Goal: Task Accomplishment & Management: Use online tool/utility

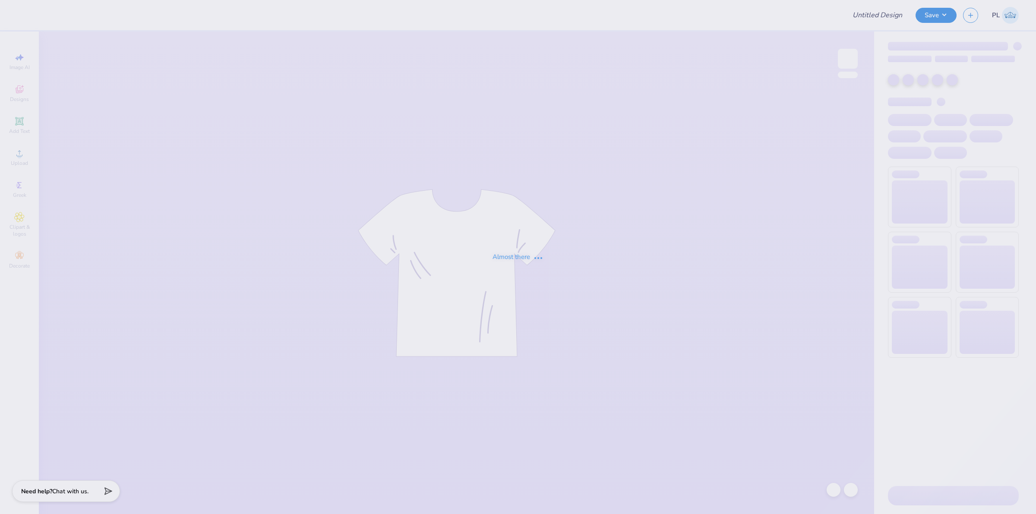
type input "SSA UVA"
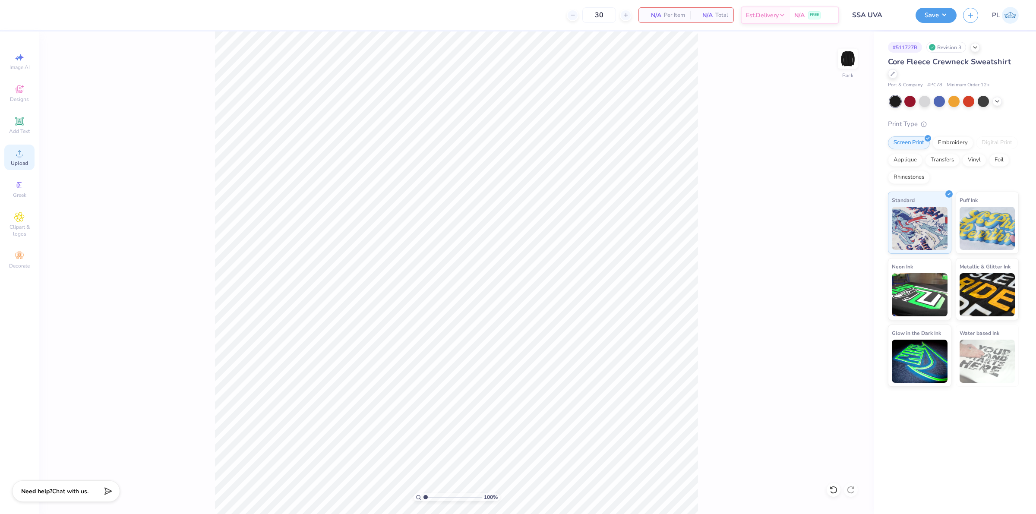
click at [15, 159] on div "Upload" at bounding box center [19, 157] width 30 height 25
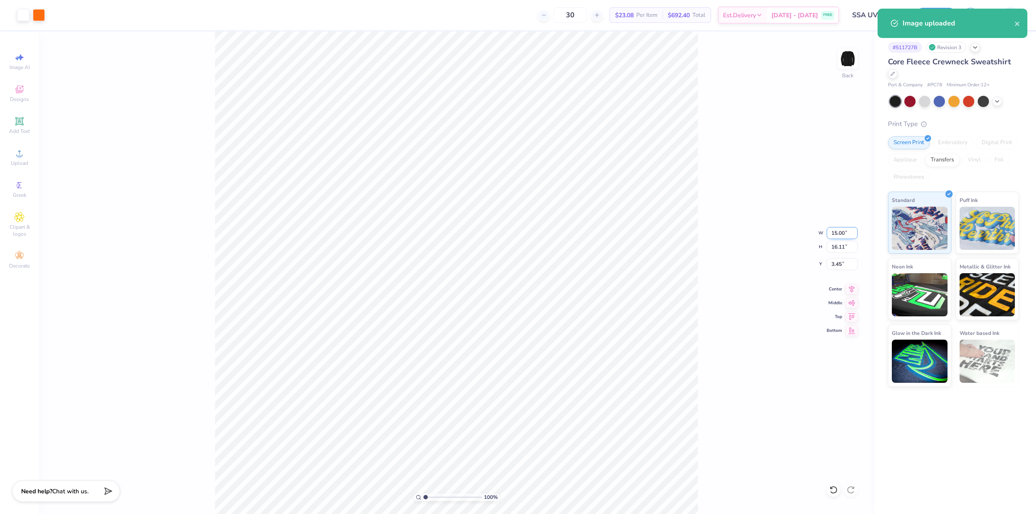
drag, startPoint x: 831, startPoint y: 234, endPoint x: 847, endPoint y: 232, distance: 15.7
click at [847, 232] on input "15.00" at bounding box center [842, 233] width 31 height 12
type input "10.60"
type input "11.38"
drag, startPoint x: 830, startPoint y: 264, endPoint x: 842, endPoint y: 264, distance: 12.5
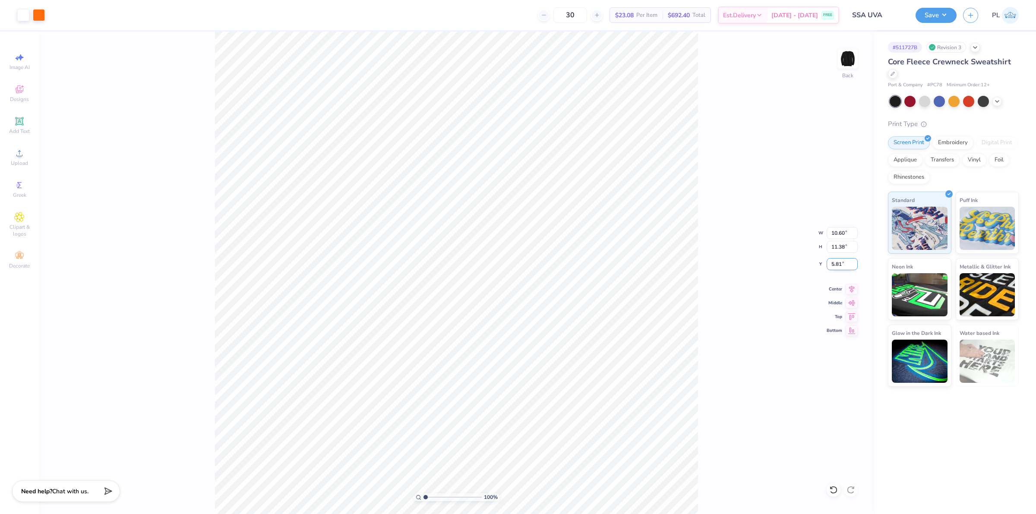
click at [842, 264] on input "5.81" at bounding box center [842, 264] width 31 height 12
type input "3.00"
click at [837, 250] on input "11.38" at bounding box center [842, 247] width 31 height 12
click at [935, 12] on button "Save" at bounding box center [936, 13] width 41 height 15
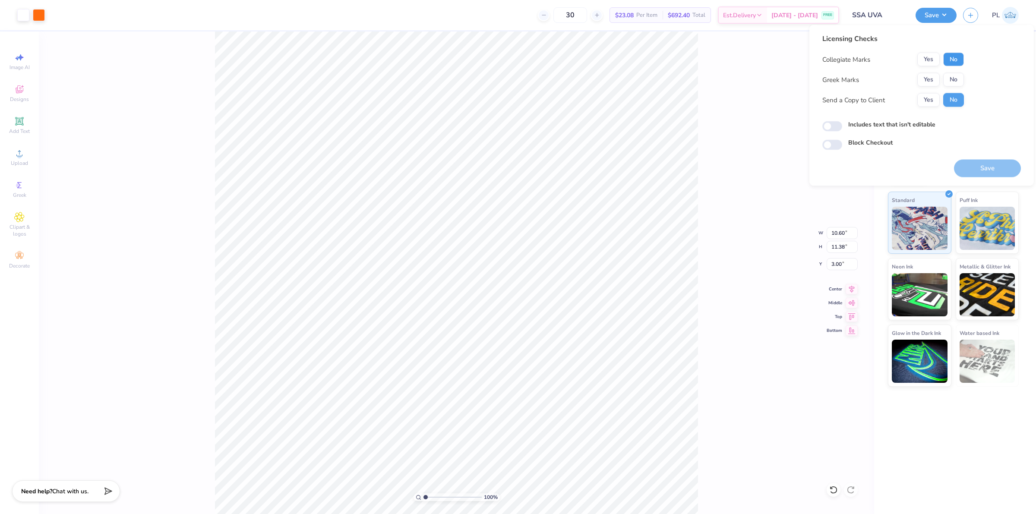
click at [954, 53] on button "No" at bounding box center [953, 60] width 21 height 14
click at [956, 76] on button "No" at bounding box center [953, 80] width 21 height 14
click at [910, 125] on label "Includes text that isn't editable" at bounding box center [891, 124] width 87 height 9
click at [842, 125] on input "Includes text that isn't editable" at bounding box center [833, 126] width 20 height 10
checkbox input "true"
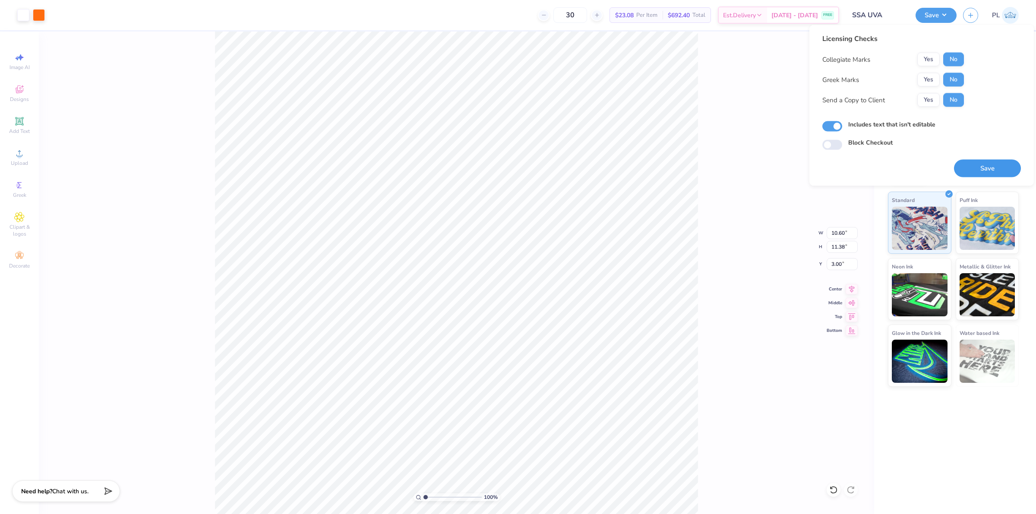
click at [992, 168] on button "Save" at bounding box center [987, 169] width 67 height 18
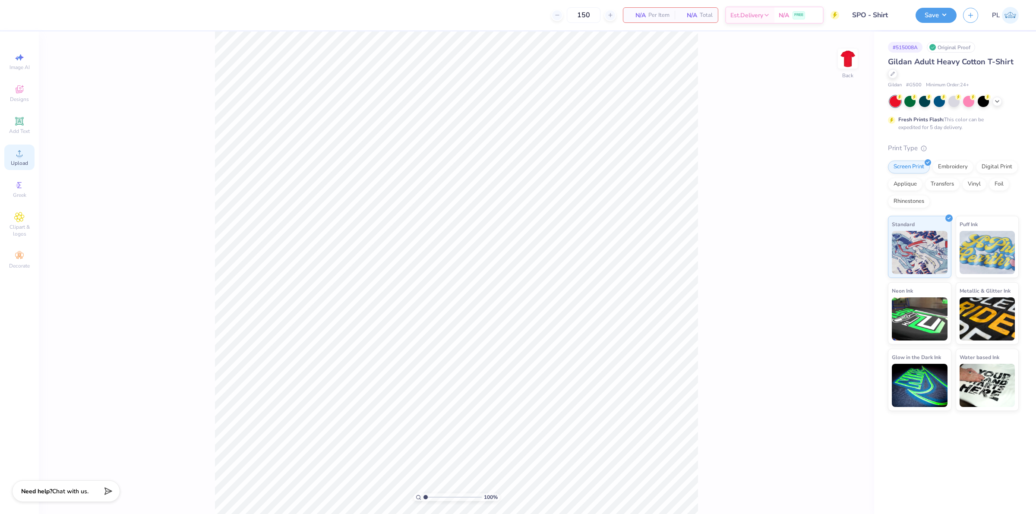
click at [15, 161] on span "Upload" at bounding box center [19, 163] width 17 height 7
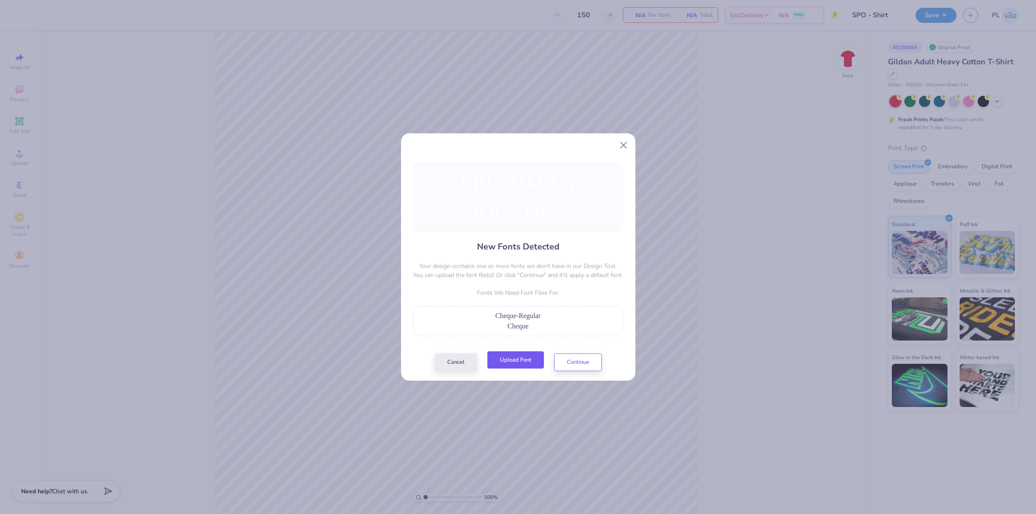
click at [514, 363] on button "Upload Font" at bounding box center [515, 360] width 57 height 18
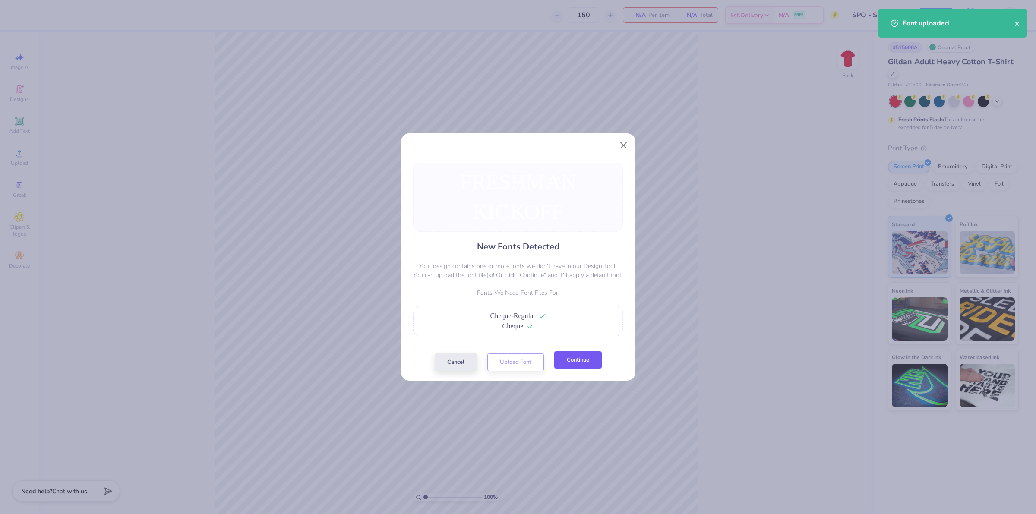
click at [592, 364] on button "Continue" at bounding box center [577, 360] width 47 height 18
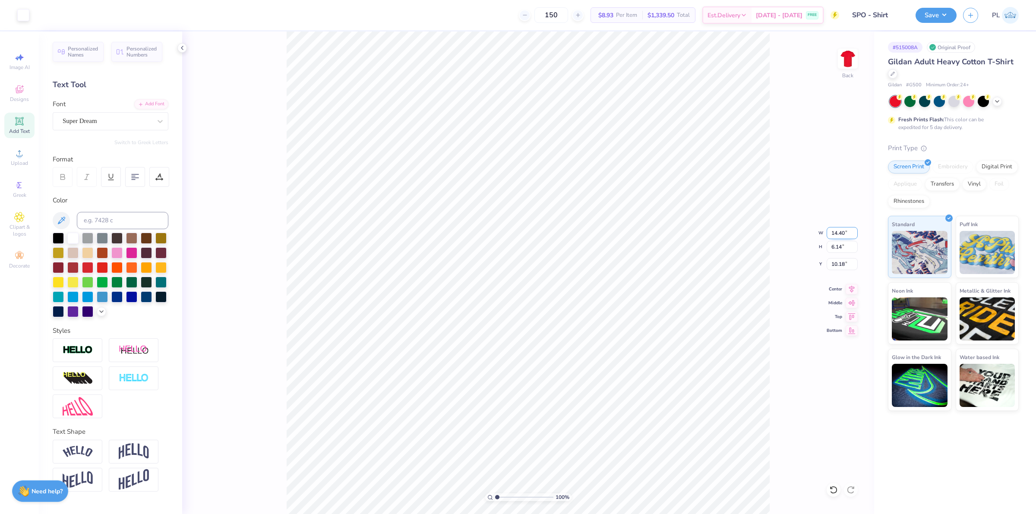
drag, startPoint x: 838, startPoint y: 234, endPoint x: 848, endPoint y: 231, distance: 10.4
click at [848, 231] on input "14.40" at bounding box center [842, 233] width 31 height 12
click at [843, 244] on input "6.14" at bounding box center [842, 247] width 31 height 12
type input "12.00"
type input "5.12"
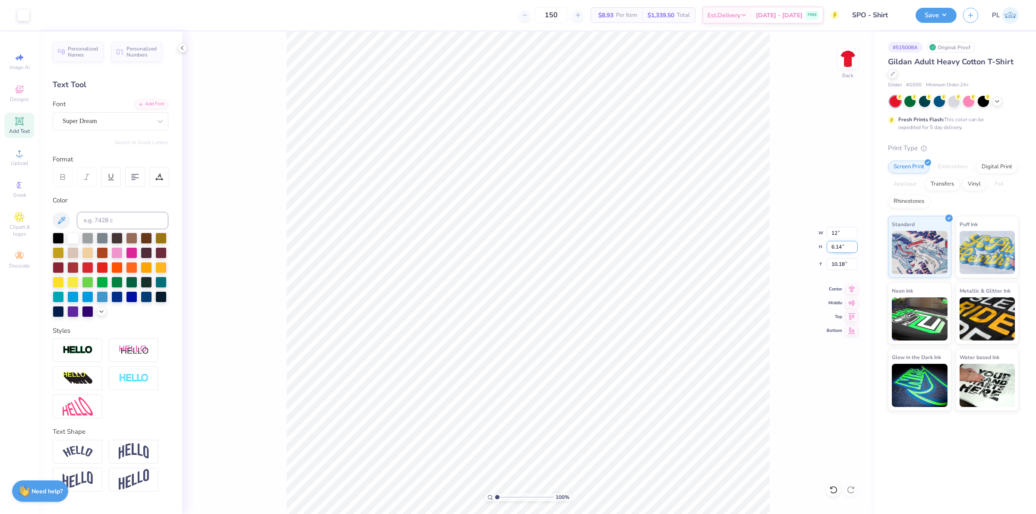
type input "10.69"
click at [97, 119] on div "Super Dream" at bounding box center [107, 120] width 91 height 13
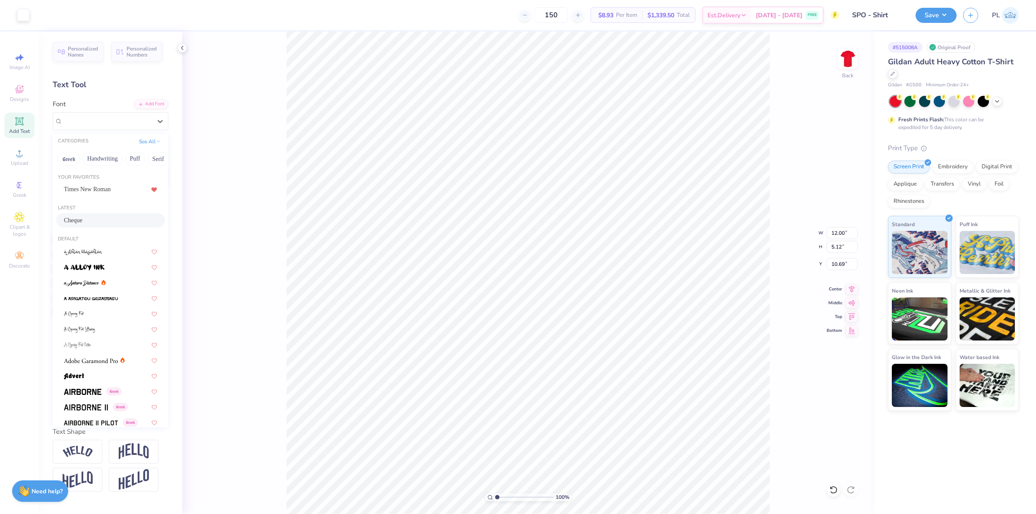
click at [102, 218] on div "Cheque" at bounding box center [110, 220] width 93 height 9
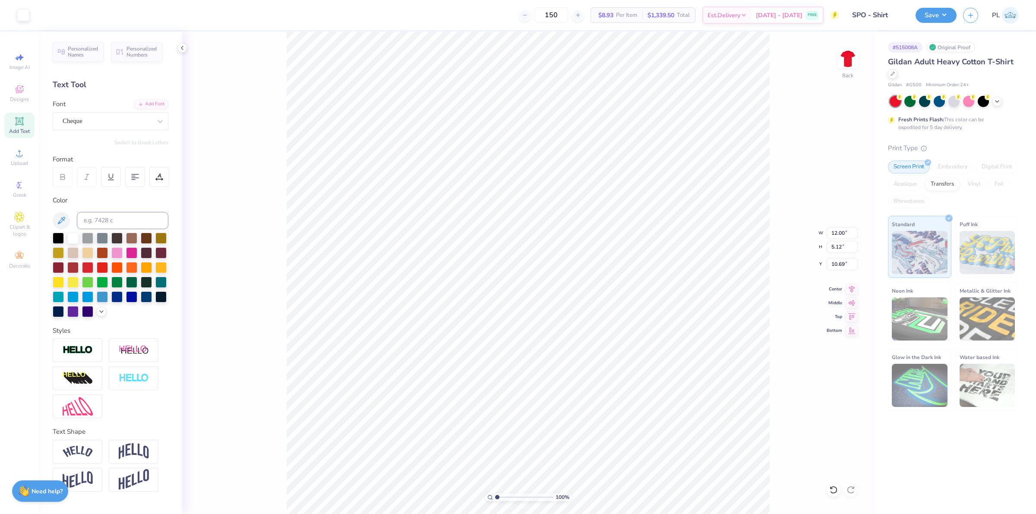
type input "15.00"
type input "5.37"
type input "10.43"
click at [111, 124] on div "Super Dream" at bounding box center [107, 120] width 91 height 13
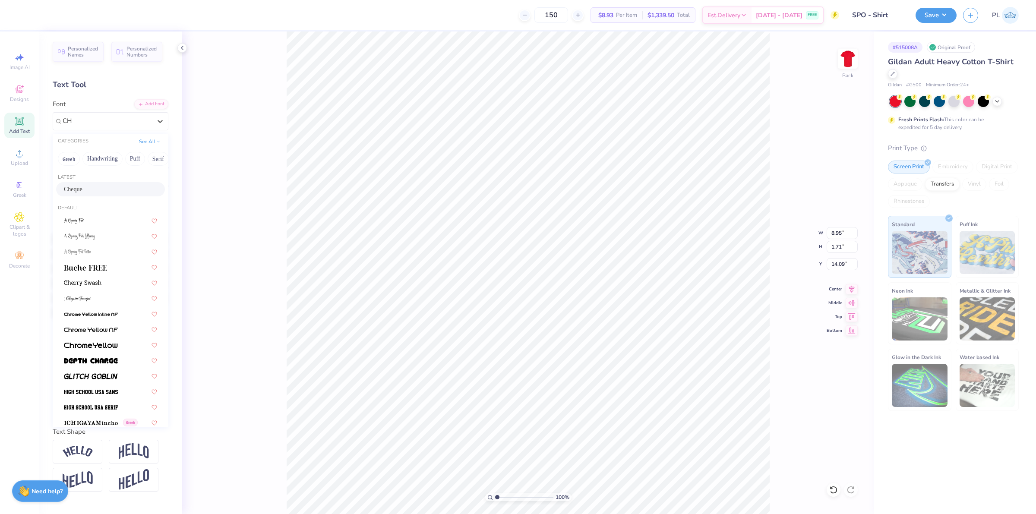
click at [115, 187] on div "Cheque" at bounding box center [110, 189] width 93 height 9
type input "CH"
type input "9.95"
type input "1.74"
type input "14.26"
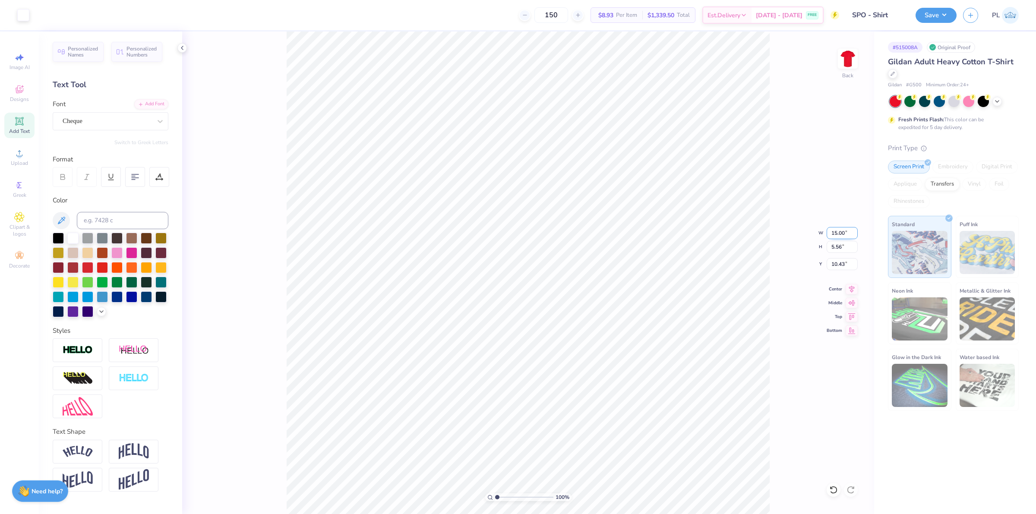
drag, startPoint x: 827, startPoint y: 231, endPoint x: 848, endPoint y: 230, distance: 21.2
click at [848, 230] on input "15.00" at bounding box center [842, 233] width 31 height 12
click at [844, 249] on input "5.56" at bounding box center [842, 247] width 31 height 12
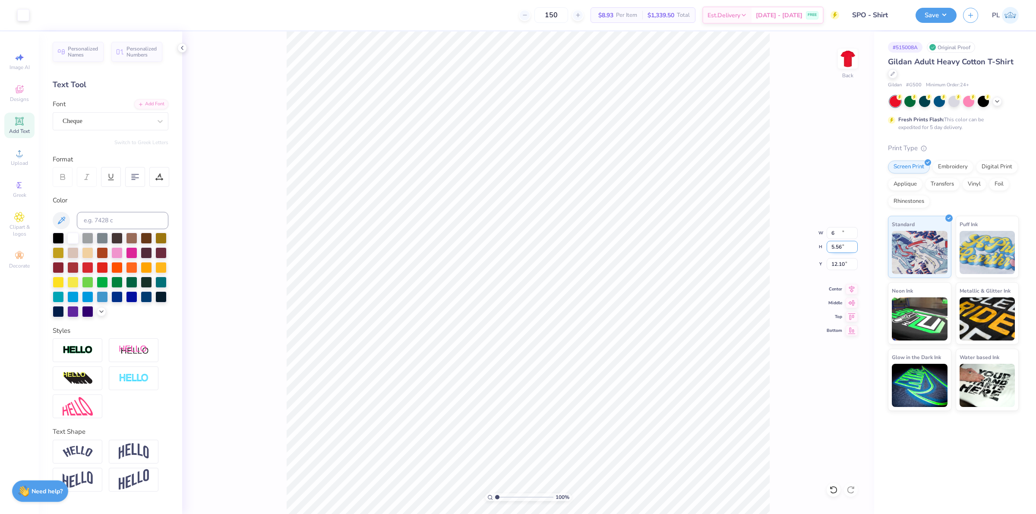
type input "6.00"
type input "2.23"
type input "12.10"
type input "3.98"
type input "0.70"
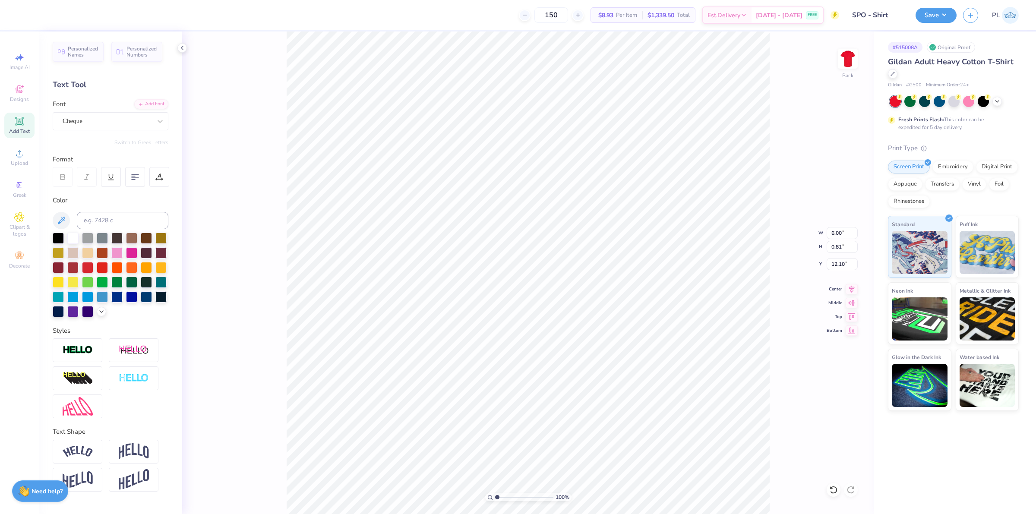
type input "13.63"
click at [840, 248] on input "0.70" at bounding box center [842, 247] width 31 height 12
type input "0.81"
type input "4.63"
type input "13.58"
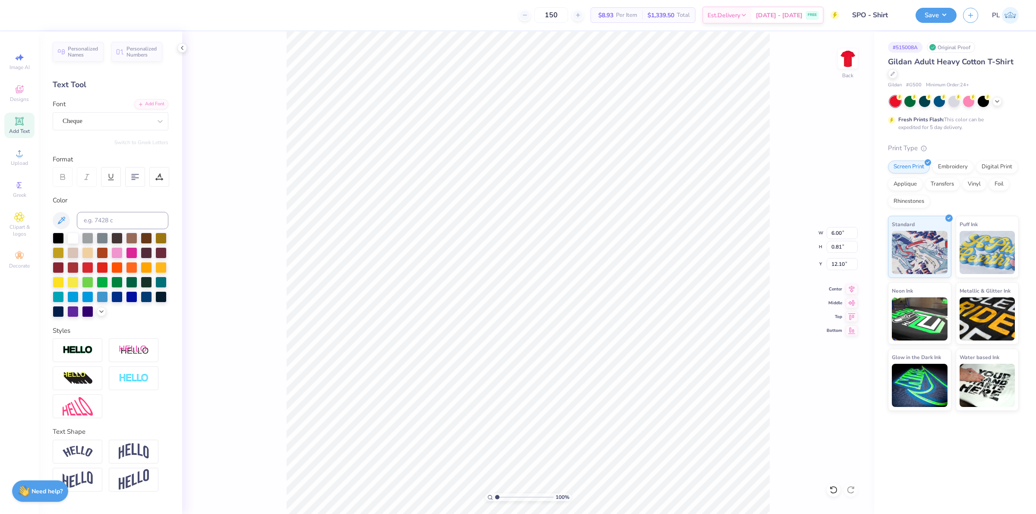
type input "4.63"
type input "13.61"
drag, startPoint x: 828, startPoint y: 232, endPoint x: 842, endPoint y: 230, distance: 13.9
click at [842, 230] on input "6.00" at bounding box center [842, 233] width 31 height 12
click at [840, 249] on input "2.32" at bounding box center [842, 247] width 31 height 12
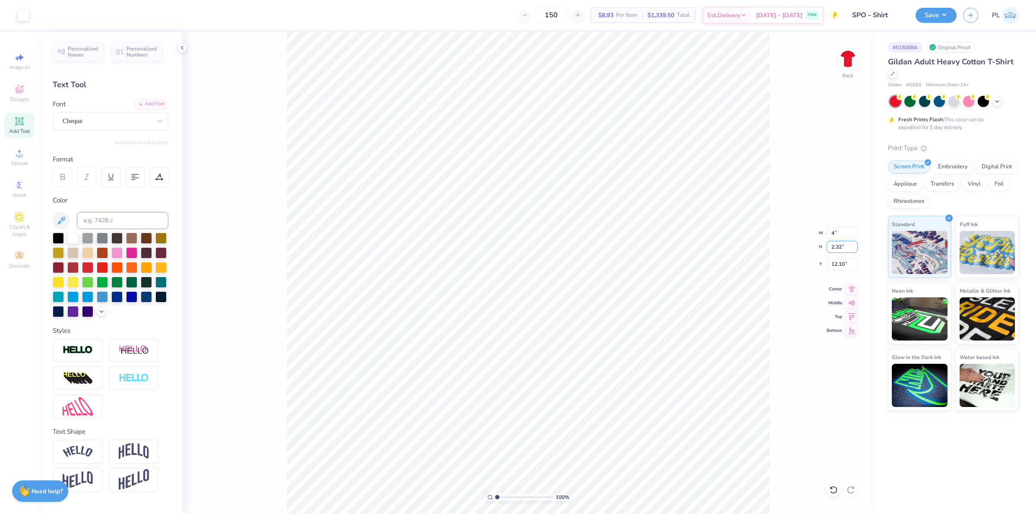
type input "4.00"
type input "1.55"
type input "12.49"
drag, startPoint x: 833, startPoint y: 263, endPoint x: 845, endPoint y: 264, distance: 11.7
click at [845, 264] on input "4.39" at bounding box center [842, 264] width 31 height 12
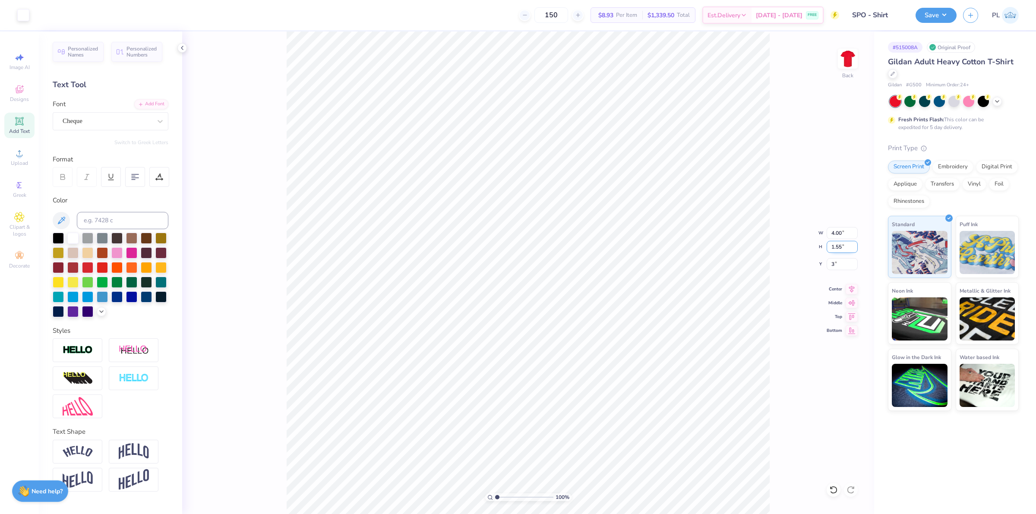
click at [843, 247] on input "1.55" at bounding box center [842, 247] width 31 height 12
type input "3.00"
click at [844, 65] on img at bounding box center [848, 58] width 35 height 35
click at [22, 158] on icon at bounding box center [19, 153] width 10 height 10
click at [10, 154] on div "Upload" at bounding box center [19, 157] width 30 height 25
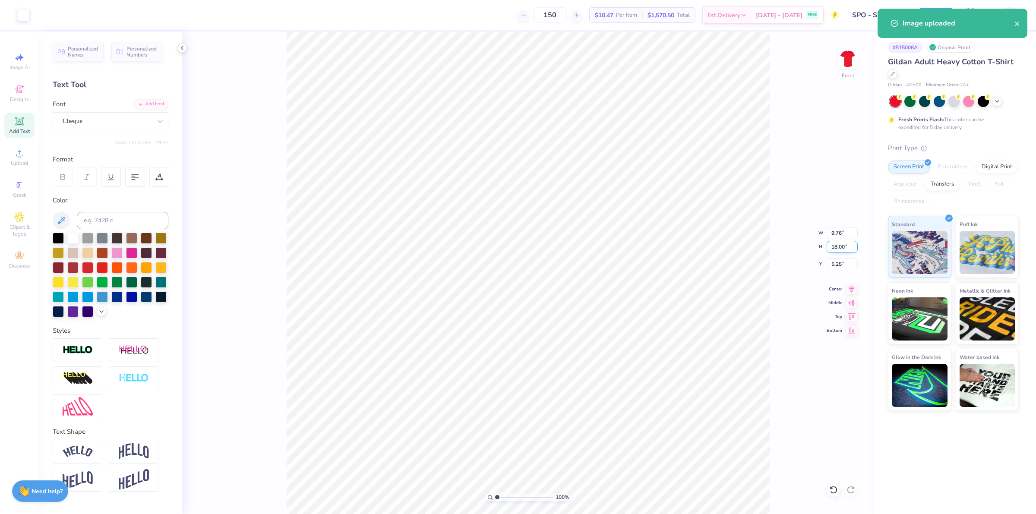
drag, startPoint x: 832, startPoint y: 247, endPoint x: 846, endPoint y: 244, distance: 14.4
click at [846, 244] on input "18.00" at bounding box center [842, 247] width 31 height 12
type input "15"
click at [836, 268] on input "5.25" at bounding box center [842, 264] width 31 height 12
type input "8.13"
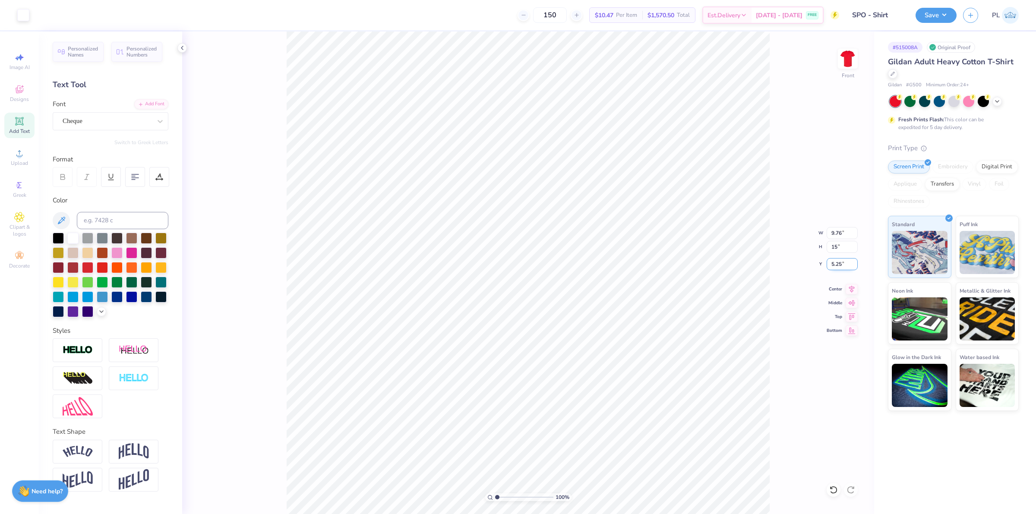
type input "15.00"
drag, startPoint x: 832, startPoint y: 262, endPoint x: 848, endPoint y: 262, distance: 15.5
click at [848, 262] on input "6.75" at bounding box center [842, 264] width 31 height 12
type input "3.00"
click at [838, 247] on input "15.00" at bounding box center [842, 247] width 31 height 12
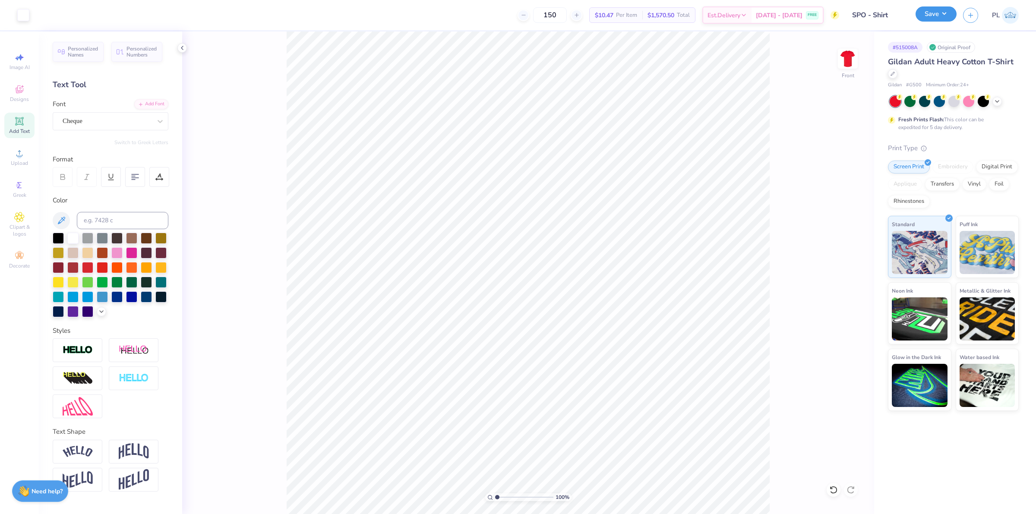
click at [927, 12] on button "Save" at bounding box center [936, 13] width 41 height 15
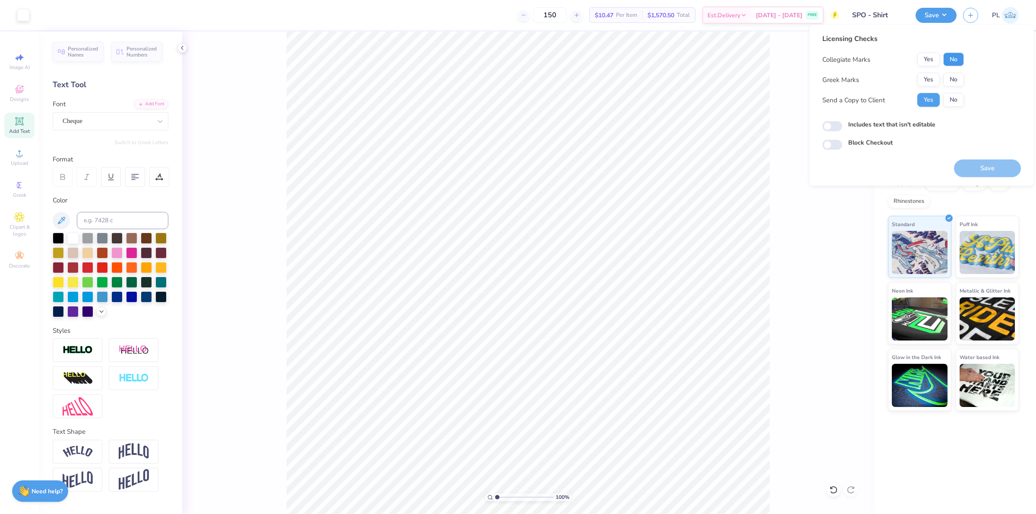
click at [956, 59] on button "No" at bounding box center [953, 60] width 21 height 14
click at [950, 76] on button "No" at bounding box center [953, 80] width 21 height 14
click at [915, 125] on label "Includes text that isn't editable" at bounding box center [891, 124] width 87 height 9
click at [842, 125] on input "Includes text that isn't editable" at bounding box center [833, 126] width 20 height 10
checkbox input "true"
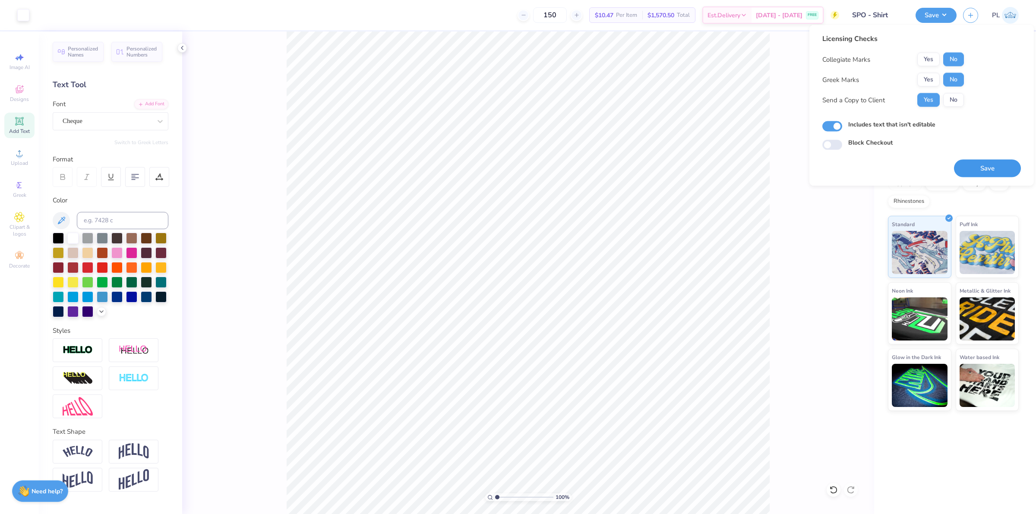
click at [981, 167] on button "Save" at bounding box center [987, 169] width 67 height 18
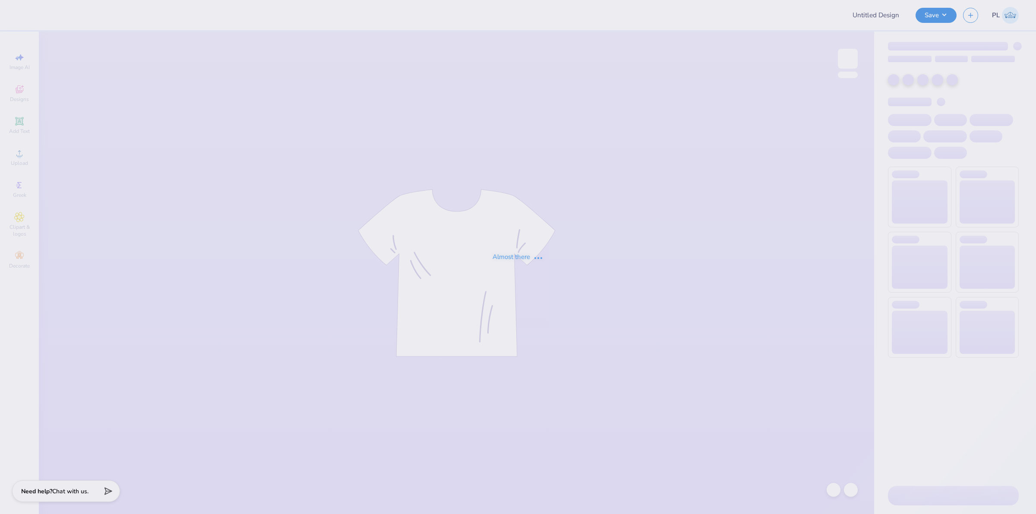
type input "Hats"
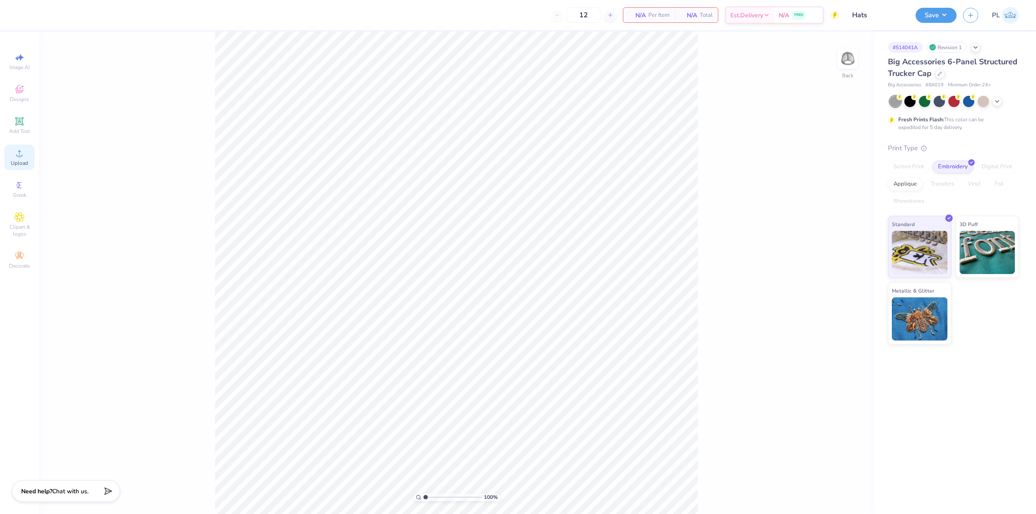
click at [9, 152] on div "Upload" at bounding box center [19, 157] width 30 height 25
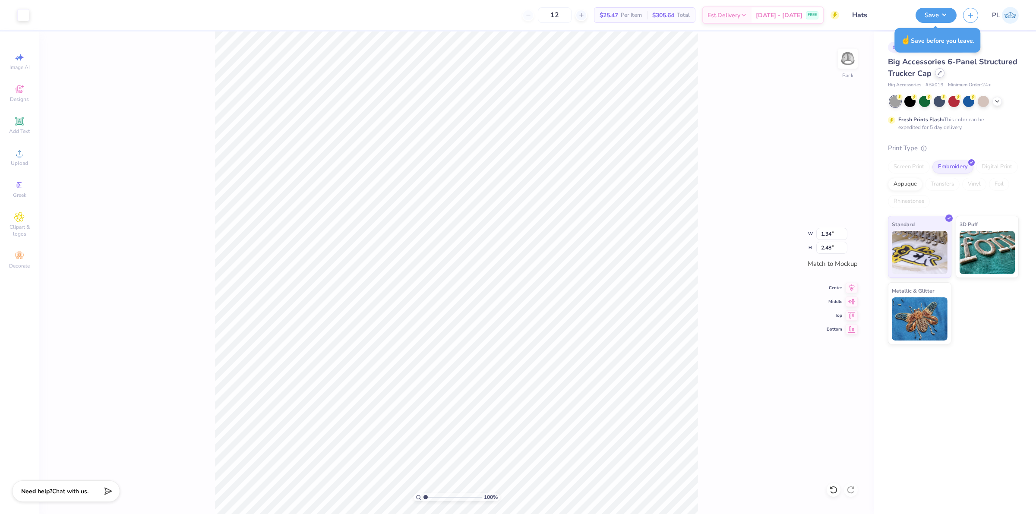
click at [939, 76] on div at bounding box center [939, 72] width 9 height 9
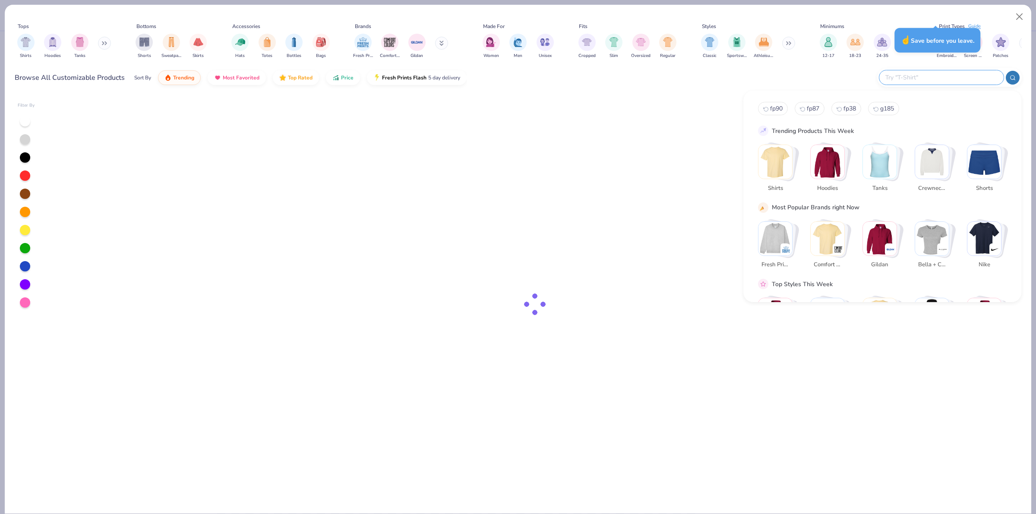
click at [957, 78] on input "text" at bounding box center [941, 78] width 113 height 10
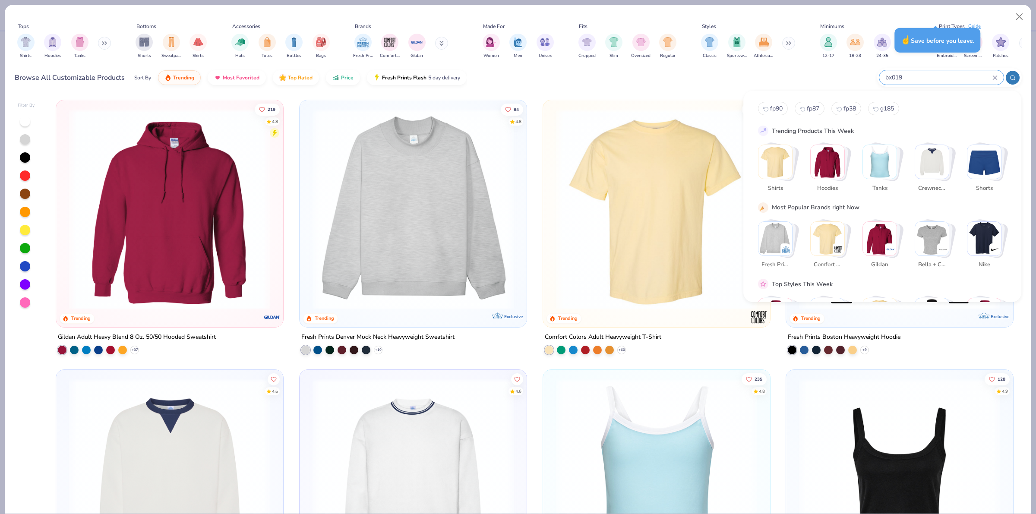
type input "bx019"
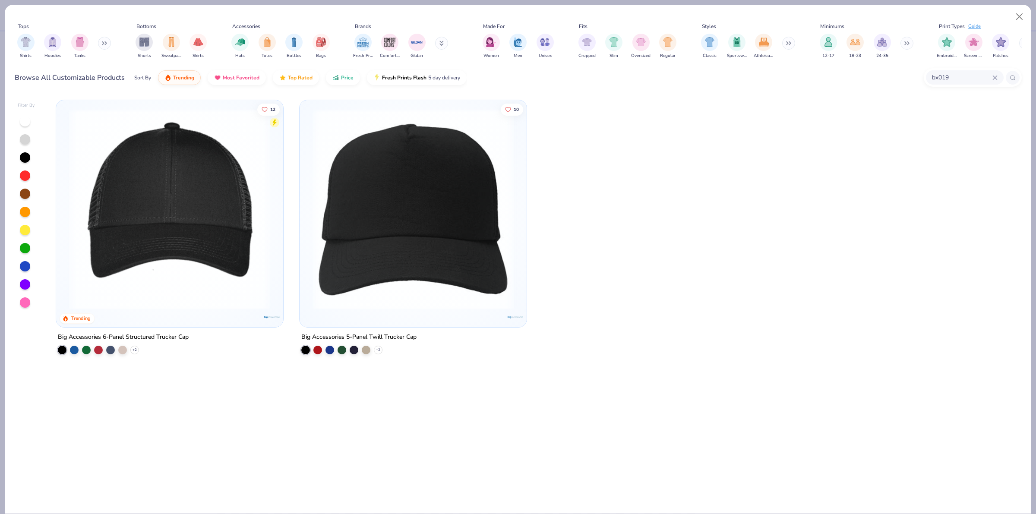
click at [212, 204] on img at bounding box center [170, 209] width 210 height 201
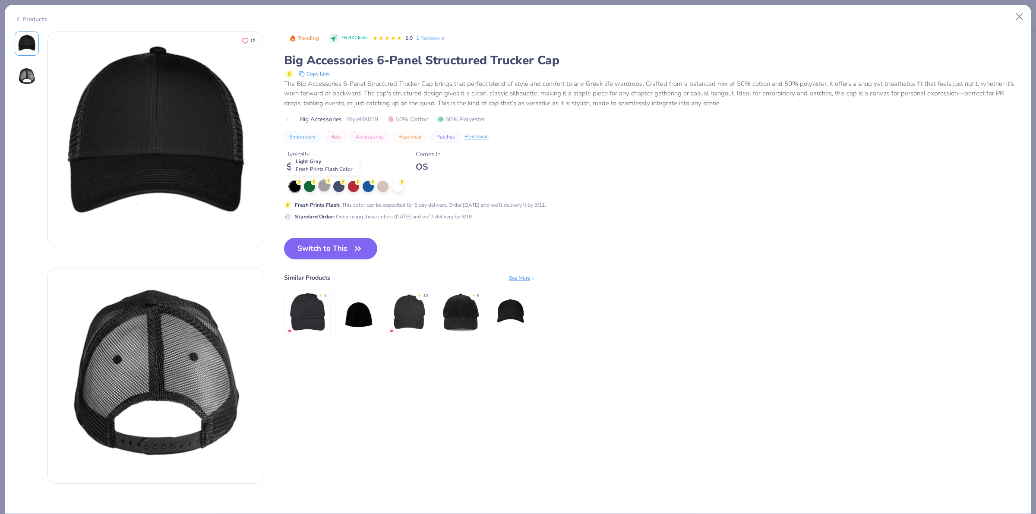
click at [325, 188] on div at bounding box center [324, 185] width 11 height 11
